Goal: Task Accomplishment & Management: Use online tool/utility

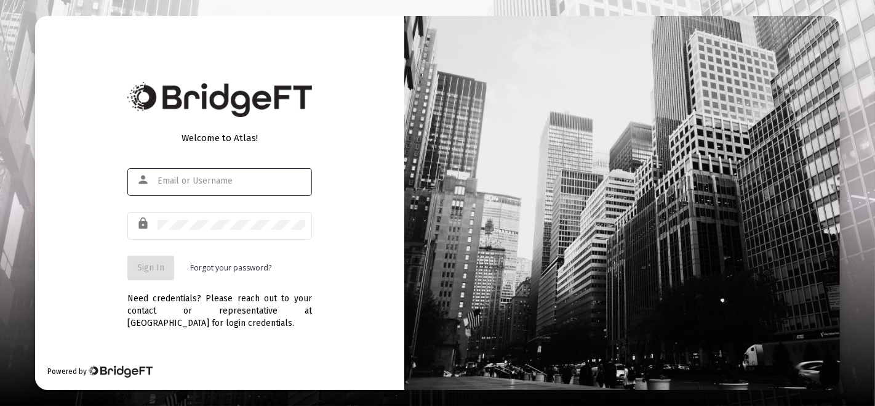
click at [226, 183] on input "text" at bounding box center [232, 181] width 148 height 10
type input "[PERSON_NAME][EMAIL_ADDRESS][DOMAIN_NAME]"
click at [251, 233] on div at bounding box center [232, 224] width 148 height 30
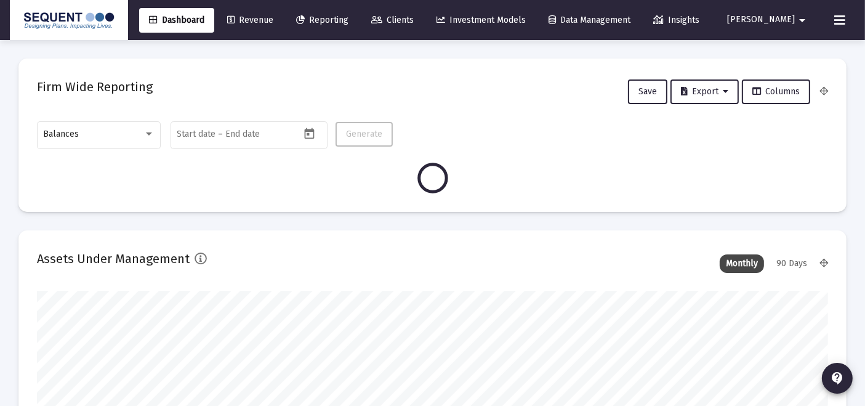
scroll to position [246, 425]
type input "[DATE]"
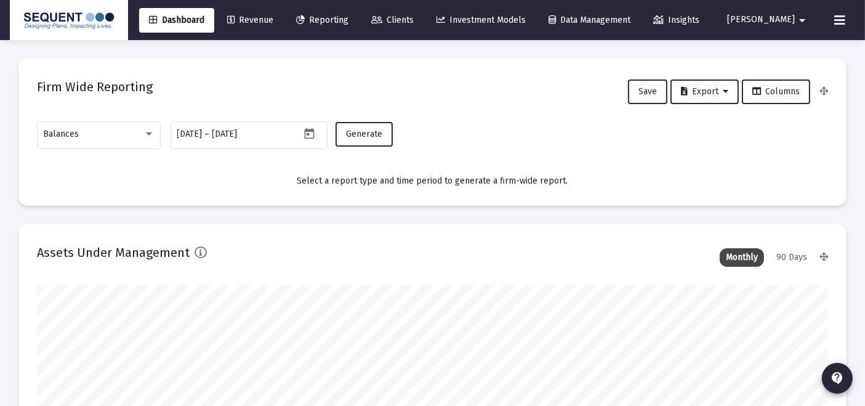
scroll to position [246, 367]
click at [414, 17] on span "Clients" at bounding box center [392, 20] width 42 height 10
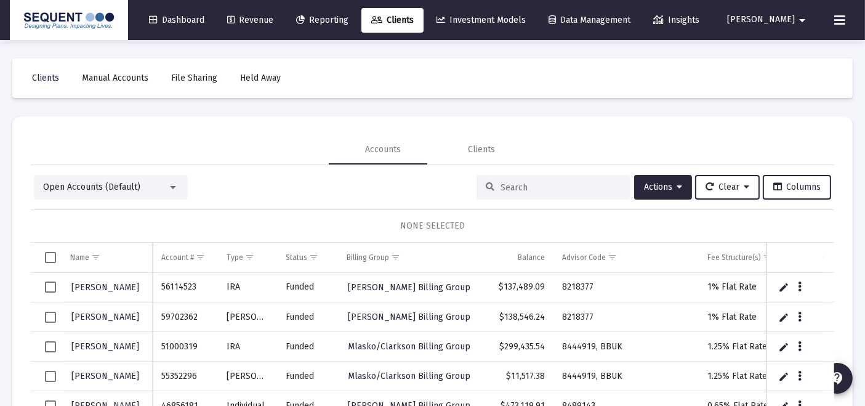
click at [510, 106] on div "Clients Manual Accounts File Sharing Held Away Accounts Clients Open Accounts (…" at bounding box center [432, 251] width 865 height 423
click at [204, 18] on span "Dashboard" at bounding box center [176, 20] width 55 height 10
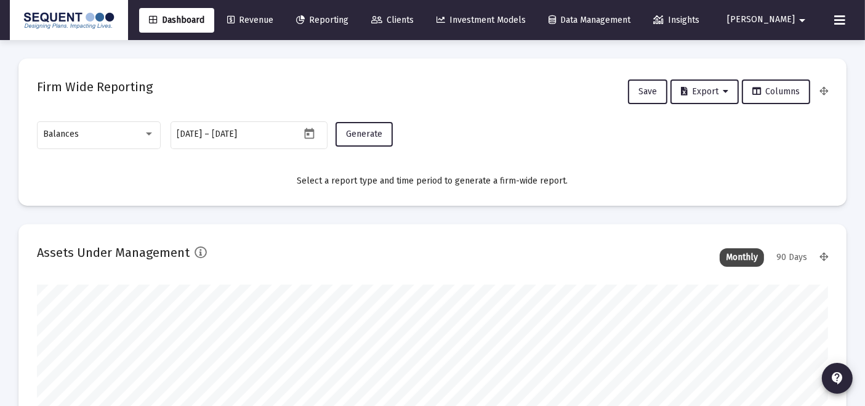
scroll to position [246, 425]
click at [72, 124] on div "Balances" at bounding box center [99, 134] width 111 height 30
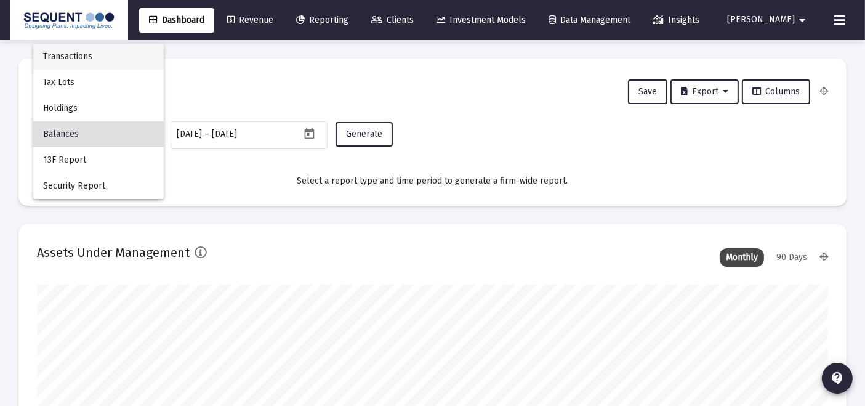
click at [102, 60] on span "Transactions" at bounding box center [98, 57] width 111 height 26
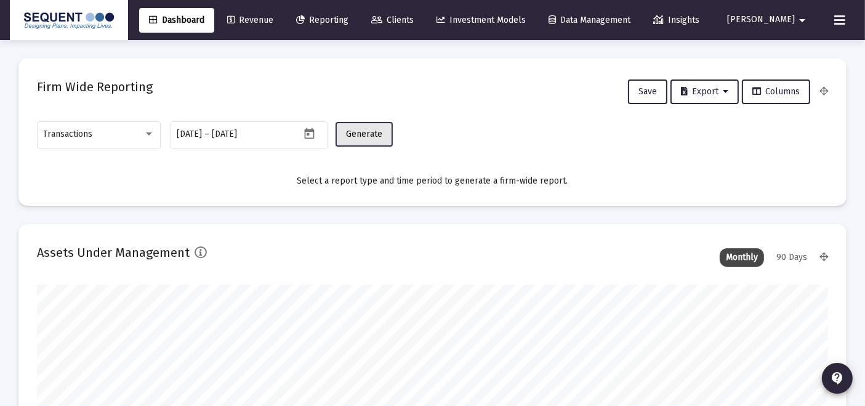
click at [346, 139] on button "Generate" at bounding box center [363, 134] width 57 height 25
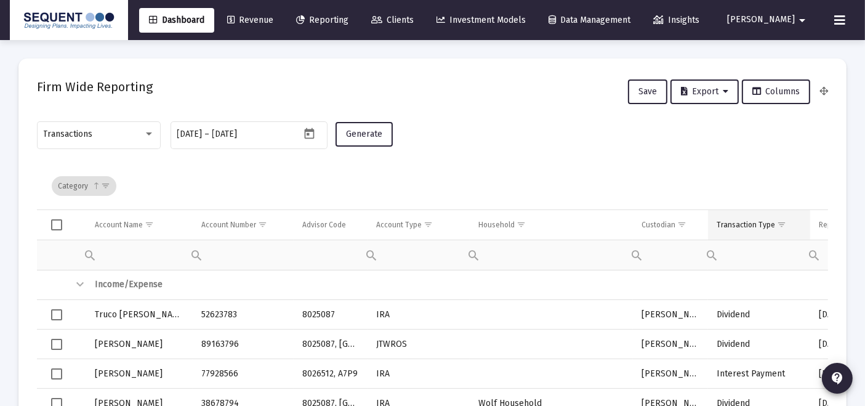
click at [777, 227] on span "Show filter options for column 'Transaction Type'" at bounding box center [781, 224] width 9 height 9
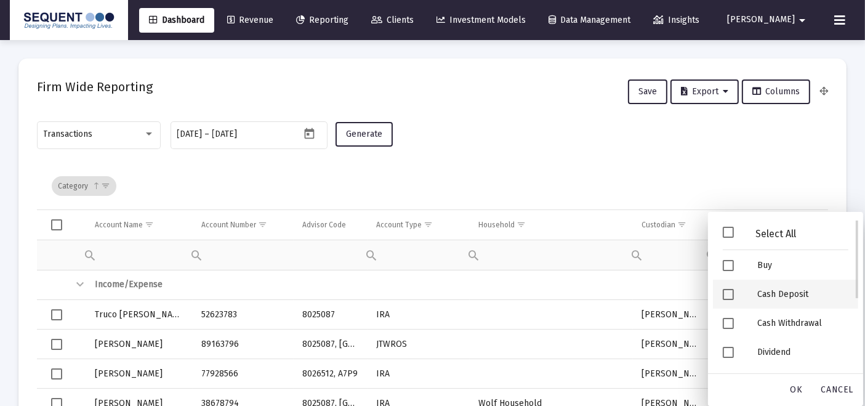
click at [758, 299] on div "Cash Deposit" at bounding box center [802, 293] width 111 height 29
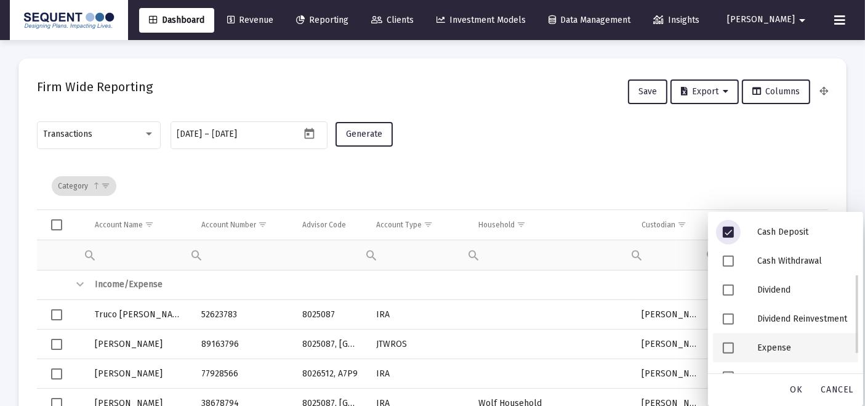
scroll to position [142, 0]
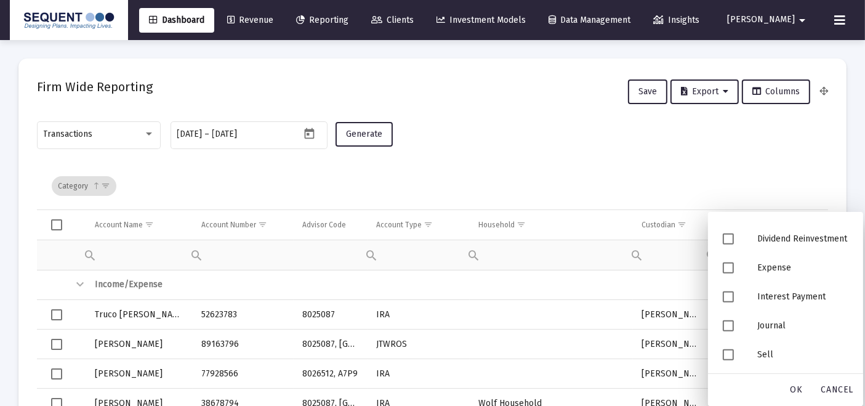
click at [758, 167] on div "Category" at bounding box center [436, 185] width 768 height 47
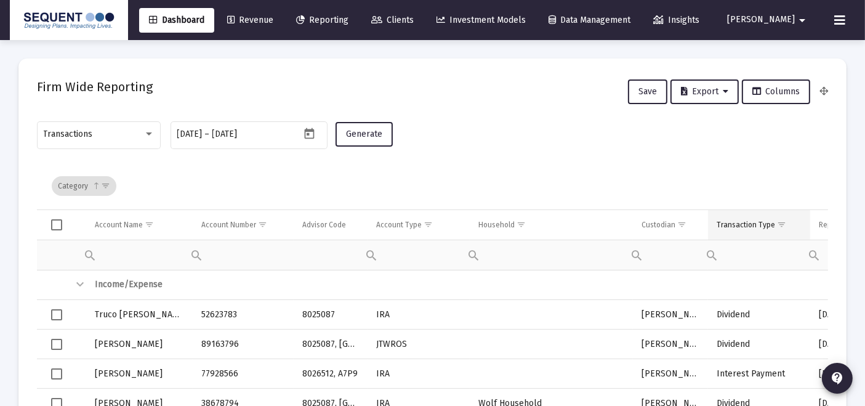
click at [725, 221] on div "Transaction Type" at bounding box center [745, 225] width 58 height 10
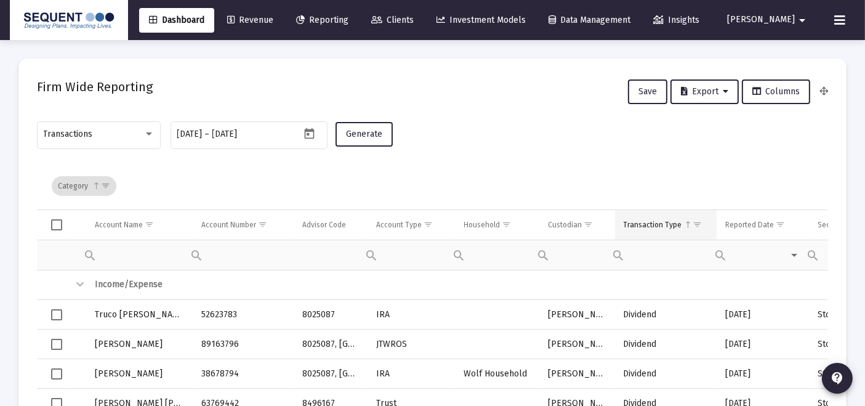
click at [693, 224] on span "Show filter options for column 'Transaction Type'" at bounding box center [697, 224] width 9 height 9
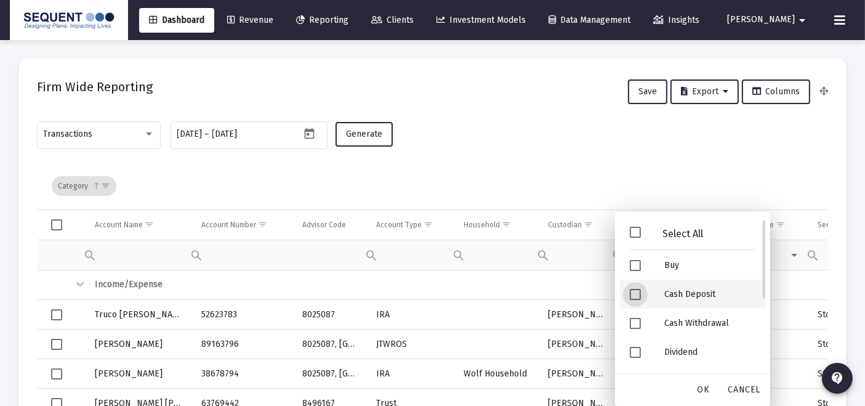
click at [700, 294] on div "Cash Deposit" at bounding box center [709, 293] width 111 height 29
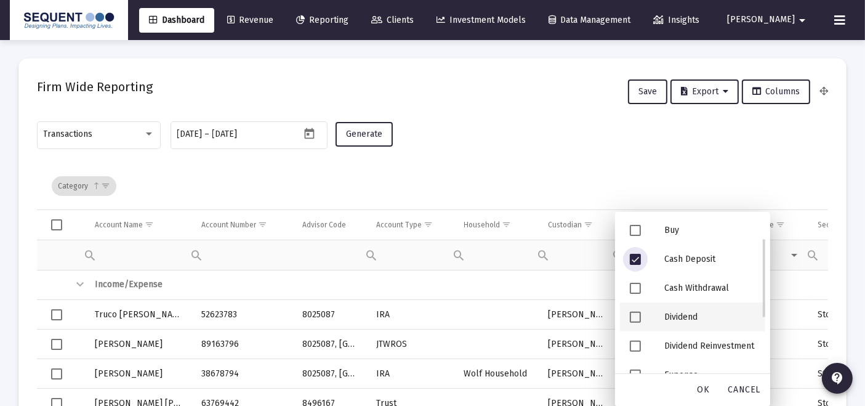
scroll to position [34, 0]
click at [716, 395] on div "OK" at bounding box center [703, 390] width 39 height 22
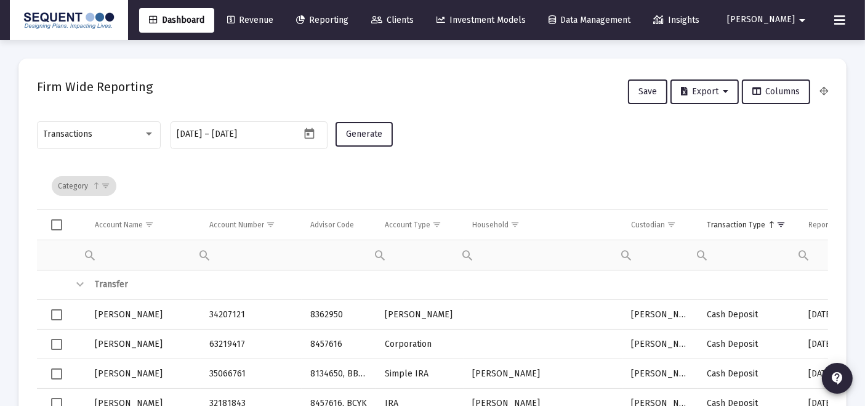
click at [52, 224] on span "Select all" at bounding box center [56, 224] width 11 height 11
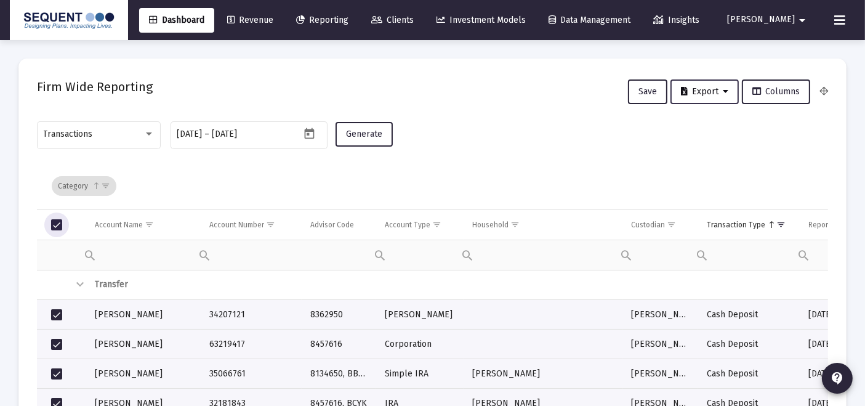
click at [711, 90] on span "Export" at bounding box center [704, 91] width 47 height 10
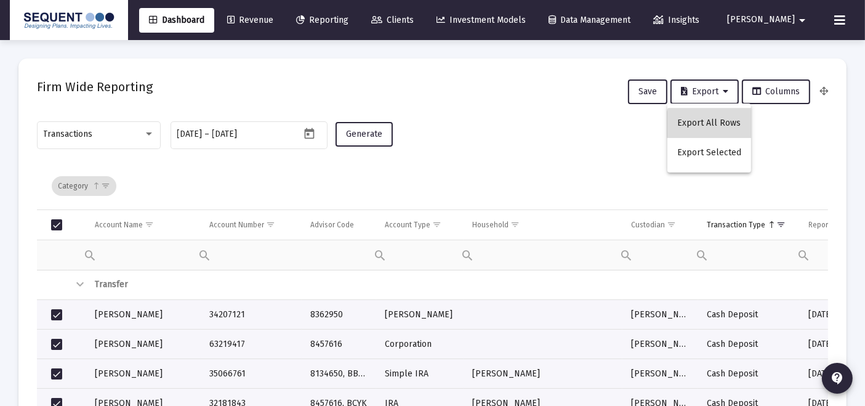
click at [710, 124] on button "Export All Rows" at bounding box center [709, 123] width 84 height 30
